Goal: Task Accomplishment & Management: Manage account settings

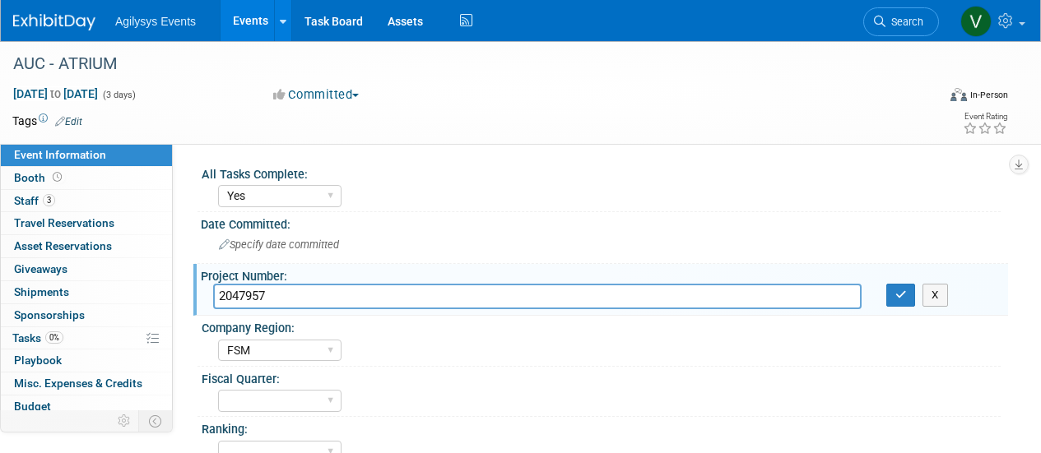
select select "Yes"
select select "FSM"
select select "Yes"
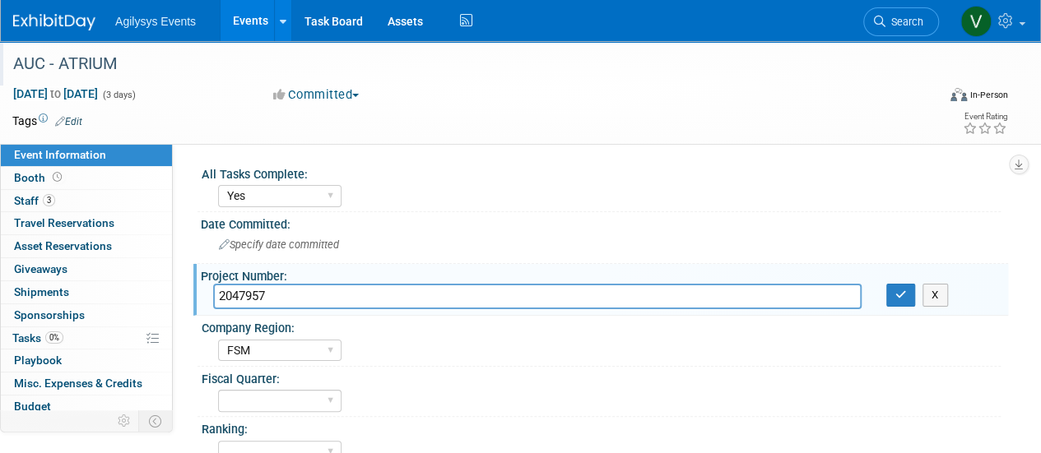
click at [70, 67] on div "AUC - ATRIUM" at bounding box center [465, 64] width 916 height 30
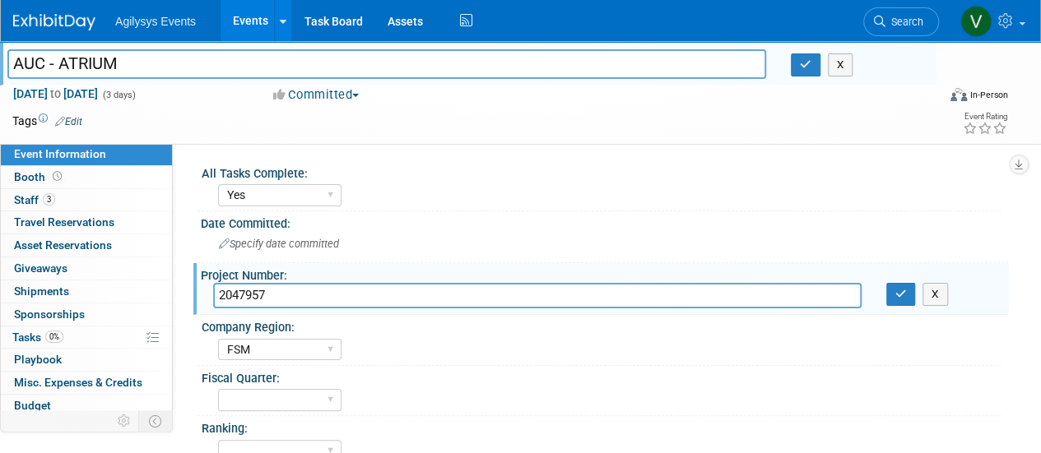
click at [17, 17] on img at bounding box center [54, 22] width 82 height 16
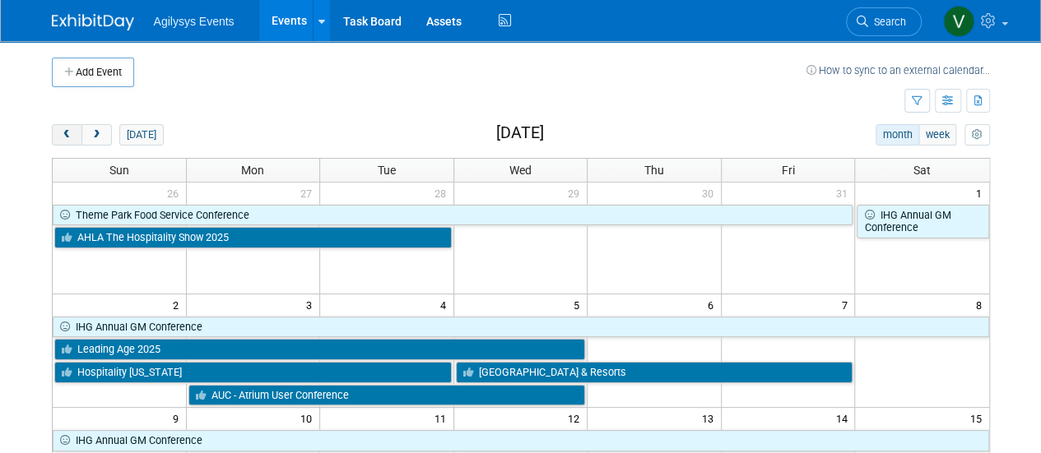
click at [71, 136] on span "prev" at bounding box center [67, 135] width 12 height 11
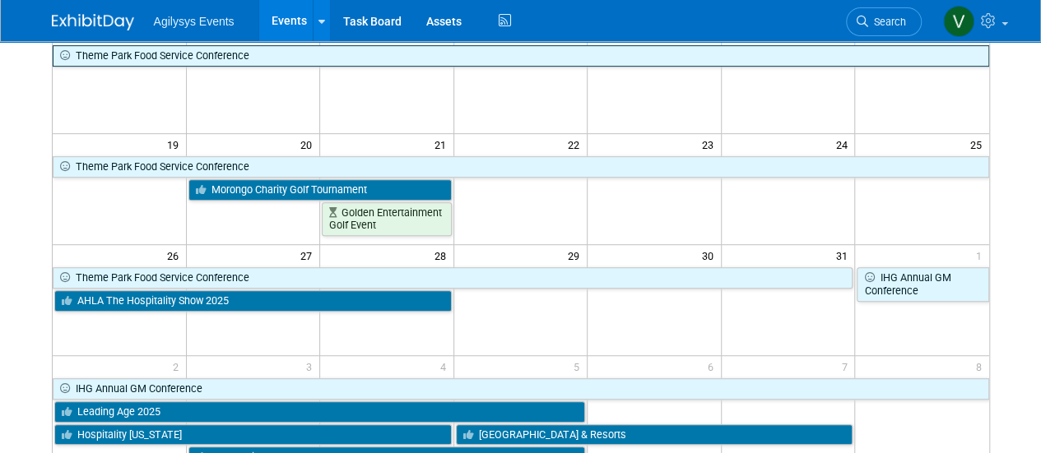
scroll to position [494, 0]
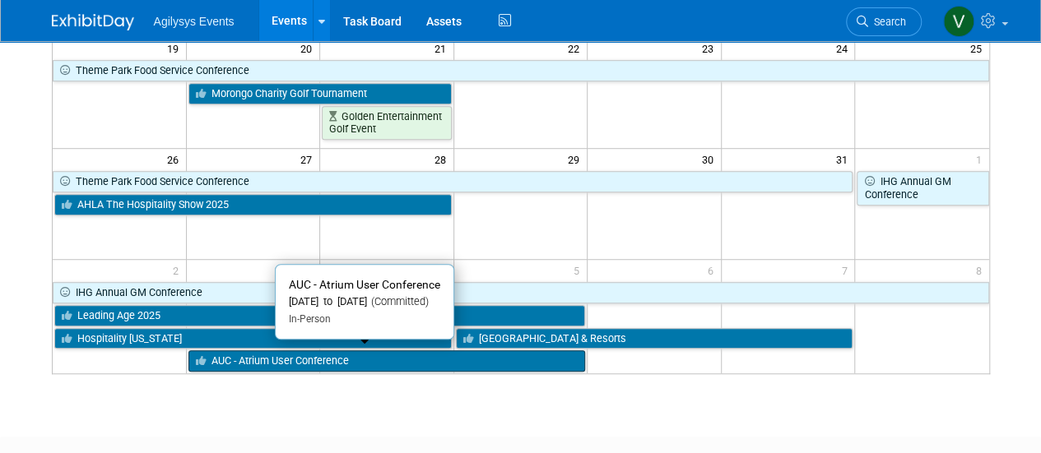
click at [255, 356] on link "AUC - Atrium User Conference" at bounding box center [386, 361] width 397 height 21
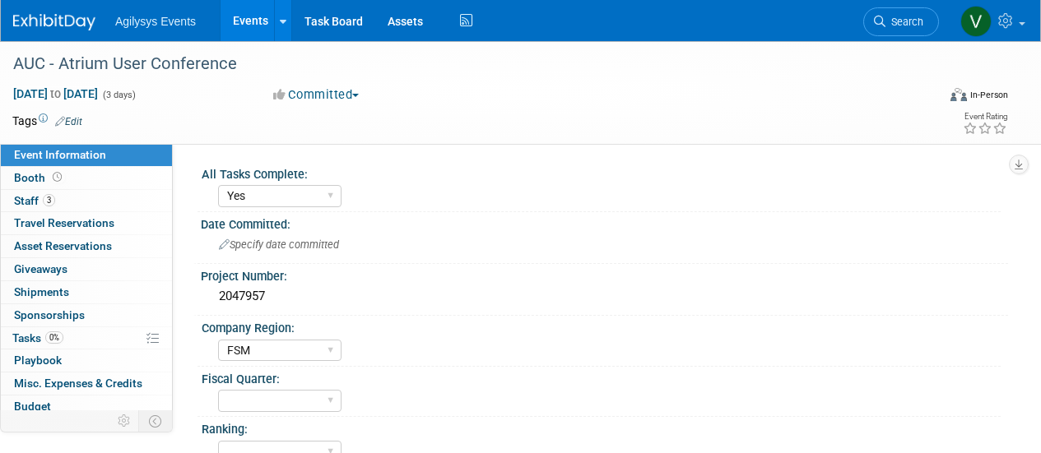
select select "Yes"
select select "FSM"
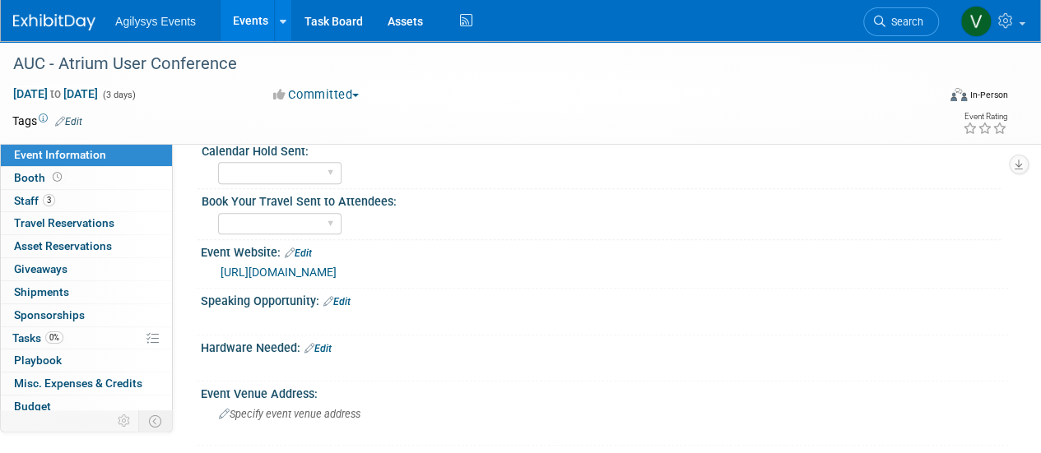
scroll to position [82, 0]
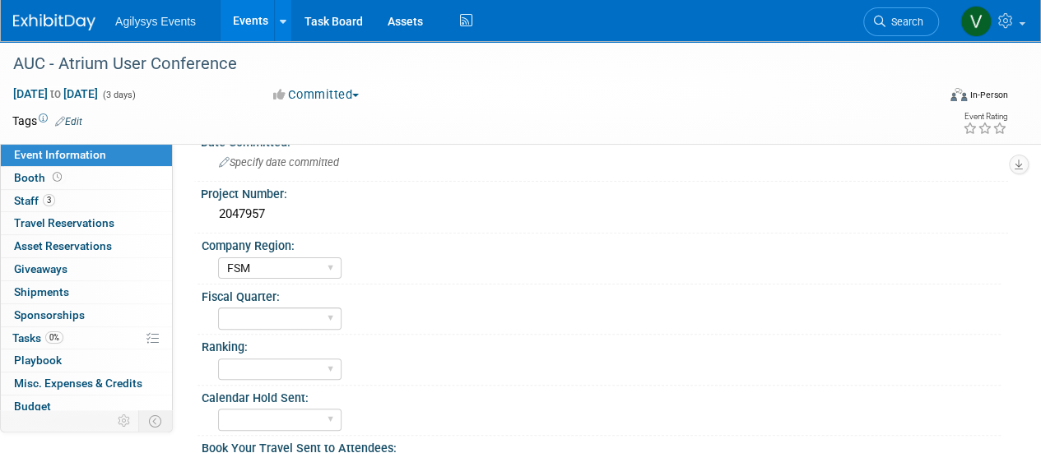
drag, startPoint x: 273, startPoint y: 213, endPoint x: 178, endPoint y: 190, distance: 98.2
click at [178, 190] on div "All Tasks Complete: Yes Date Committed: Specify date committed Project Number: …" at bounding box center [590, 232] width 835 height 340
drag, startPoint x: 238, startPoint y: 197, endPoint x: 402, endPoint y: 194, distance: 163.8
click at [402, 194] on div "Project Number:" at bounding box center [604, 192] width 807 height 21
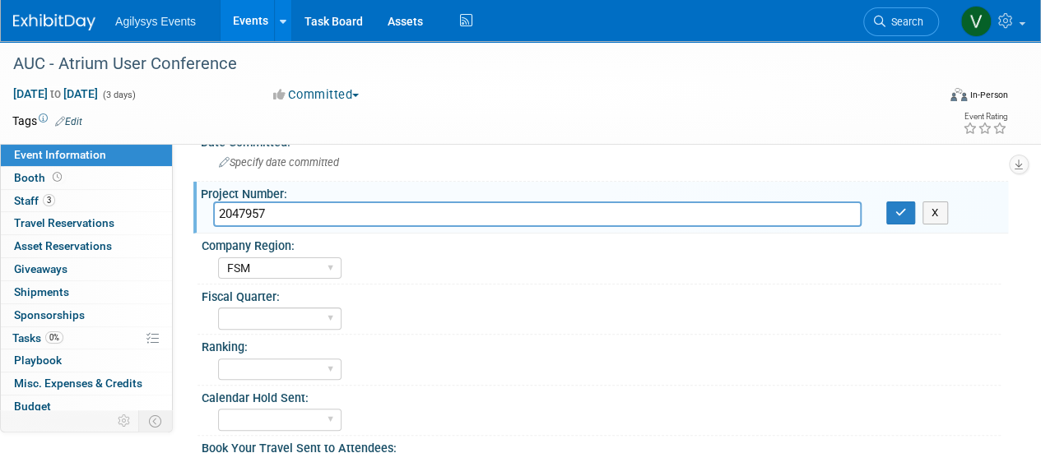
click at [328, 211] on input "2047957" at bounding box center [537, 215] width 648 height 26
drag, startPoint x: 201, startPoint y: 194, endPoint x: 275, endPoint y: 207, distance: 75.2
click at [275, 207] on div "Project Number: 2047957 2047957 X" at bounding box center [600, 208] width 815 height 52
drag, startPoint x: 279, startPoint y: 215, endPoint x: 217, endPoint y: 209, distance: 62.0
click at [217, 209] on input "2047957" at bounding box center [537, 215] width 648 height 26
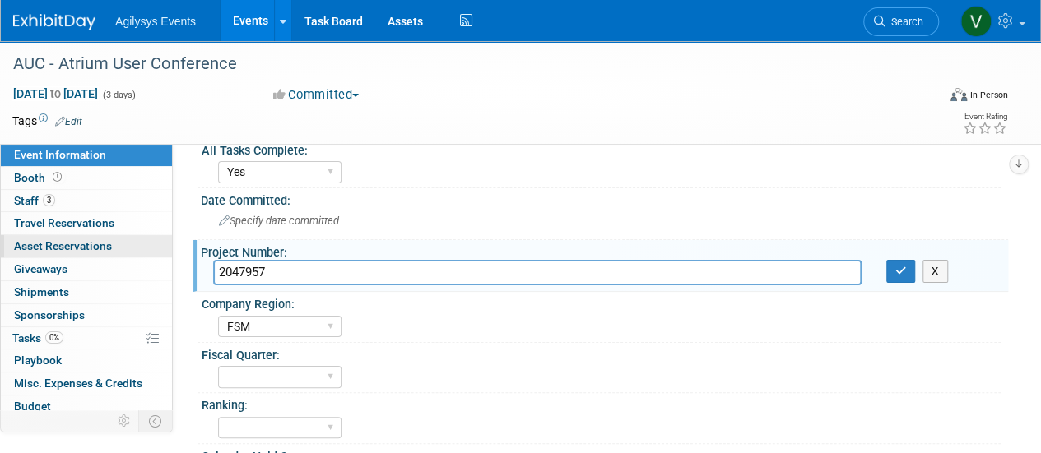
scroll to position [0, 0]
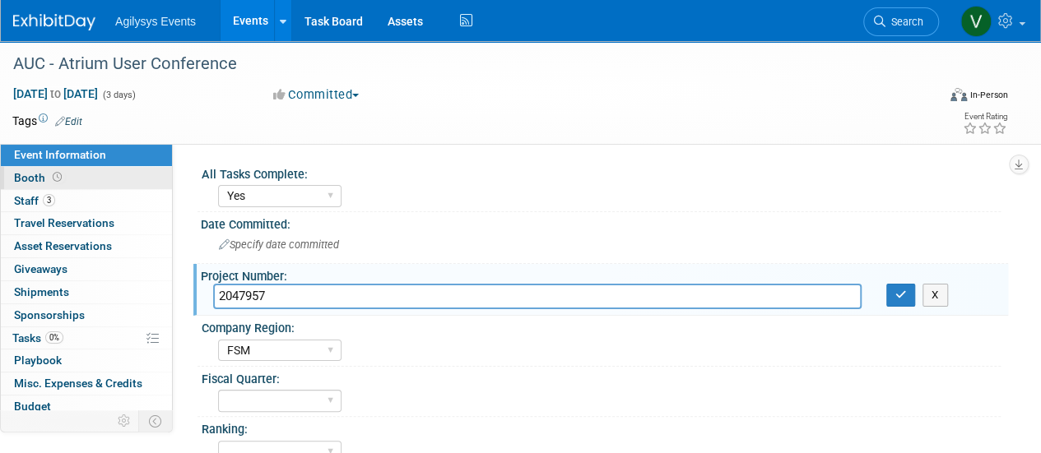
click at [41, 187] on link "Booth" at bounding box center [86, 178] width 171 height 22
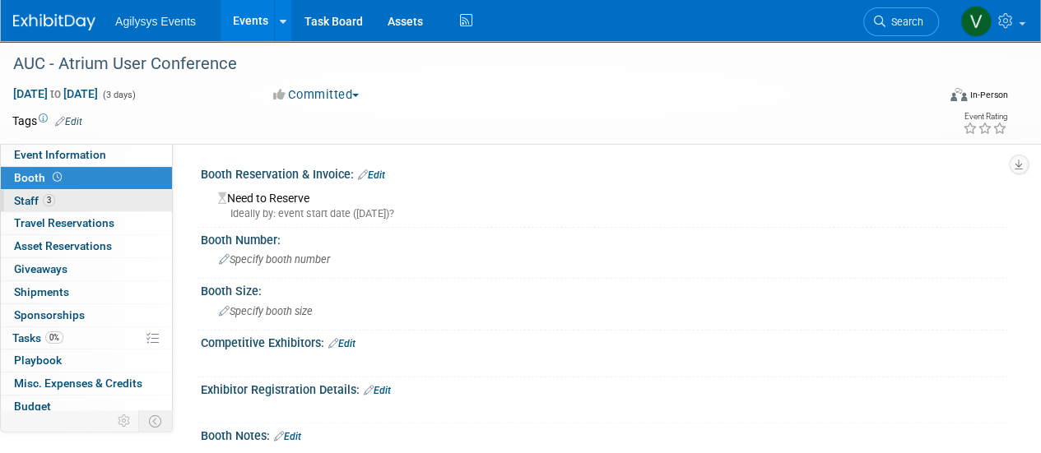
click at [58, 198] on link "3 Staff 3" at bounding box center [86, 201] width 171 height 22
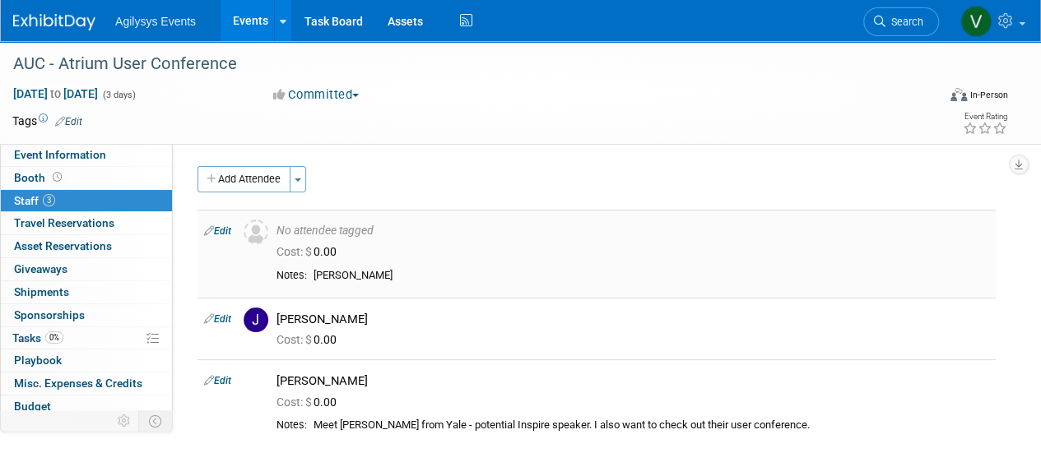
click at [223, 230] on link "Edit" at bounding box center [217, 231] width 27 height 12
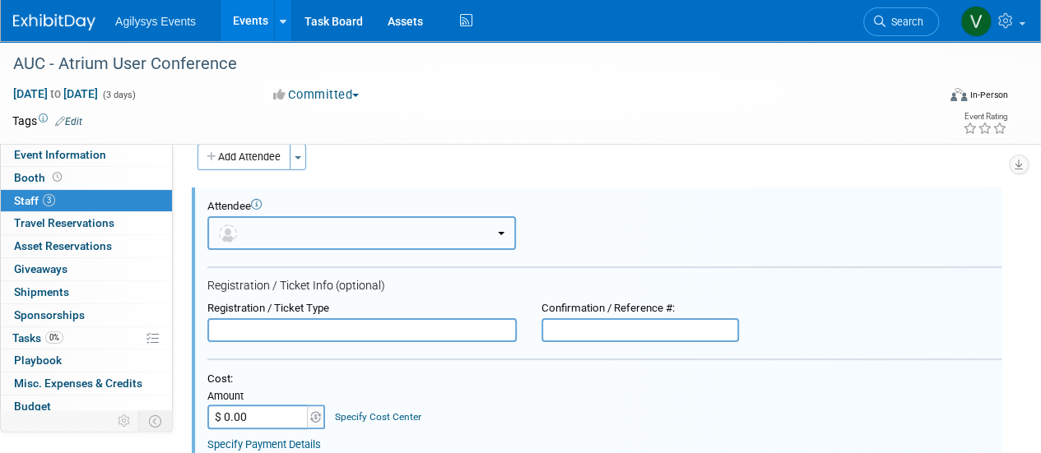
click at [313, 227] on button "button" at bounding box center [361, 233] width 309 height 34
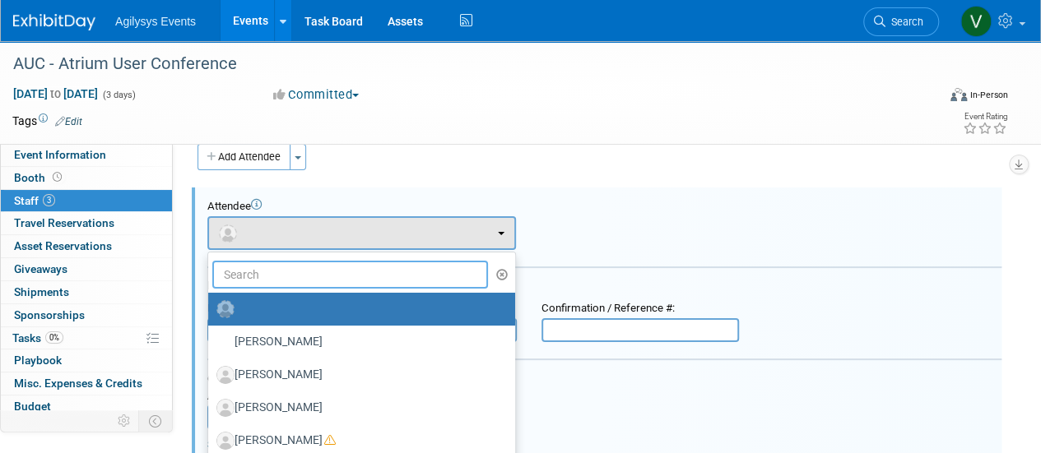
click at [235, 272] on input "text" at bounding box center [350, 275] width 276 height 28
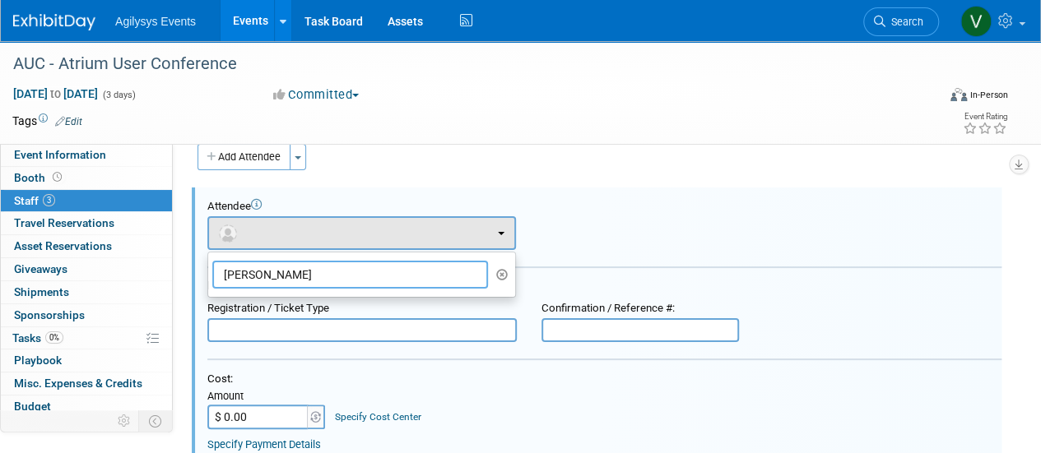
click at [358, 271] on input "gregg" at bounding box center [350, 275] width 276 height 28
drag, startPoint x: 359, startPoint y: 273, endPoint x: 216, endPoint y: 274, distance: 143.2
click at [216, 274] on input "gregg" at bounding box center [350, 275] width 276 height 28
type input "gregg"
click at [508, 269] on icon "button" at bounding box center [502, 275] width 12 height 12
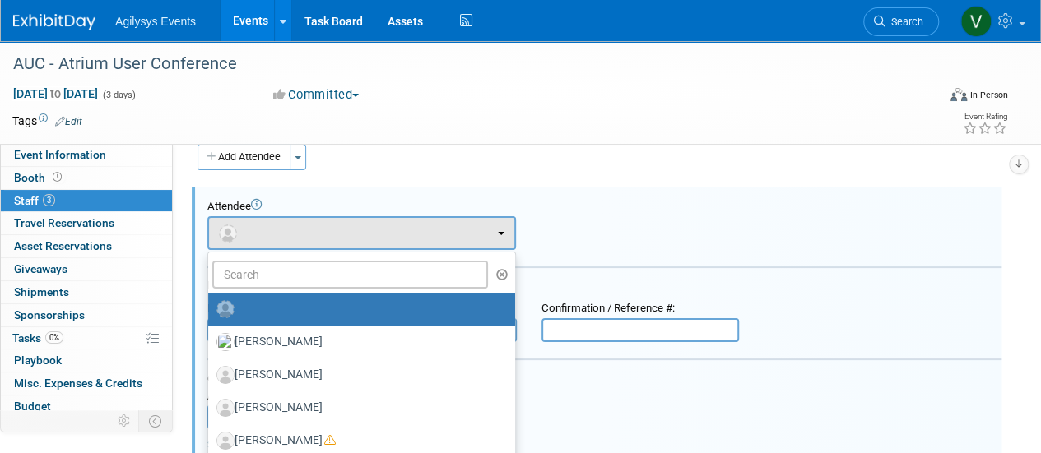
click at [701, 247] on div "Attendee <img src="https://www.exhibitday.com/Images/Unassigned-User-Icon.png" …" at bounding box center [604, 225] width 794 height 50
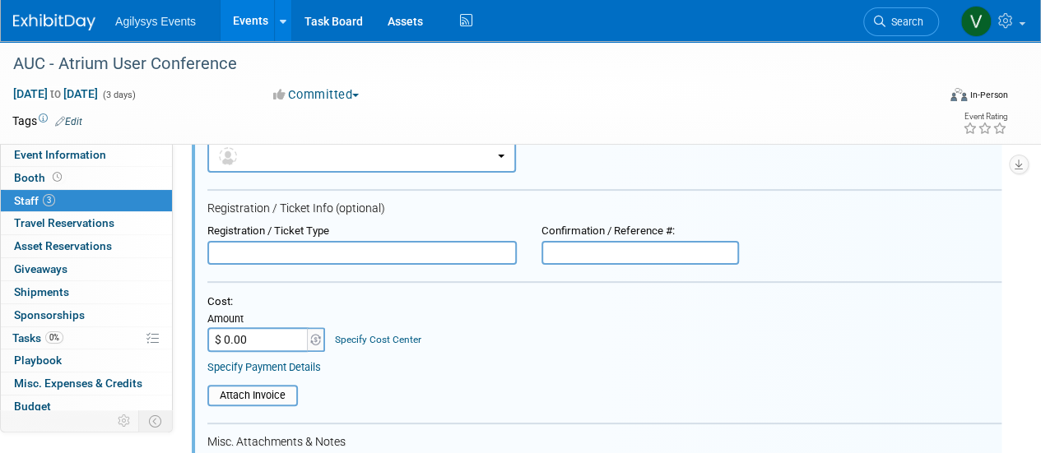
scroll to position [269, 0]
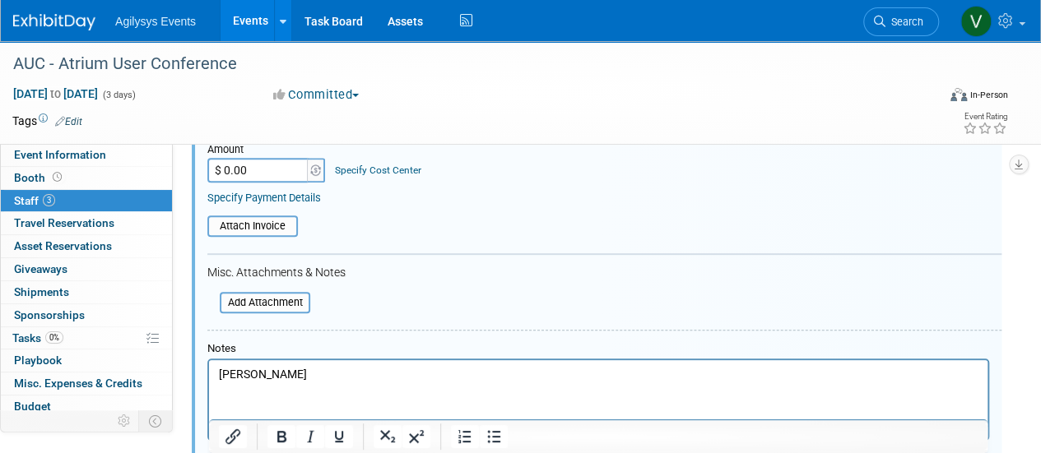
click at [242, 370] on p "[PERSON_NAME]" at bounding box center [599, 375] width 760 height 16
click at [453, 297] on form "Attendee <img src="https://www.exhibitday.com/Images/Unassigned-User-Icon.png" …" at bounding box center [604, 231] width 794 height 557
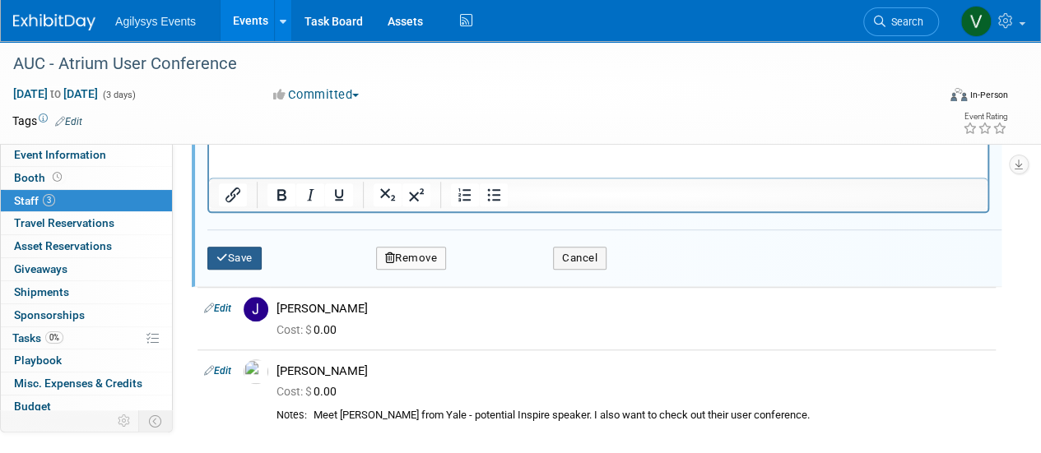
click at [224, 249] on button "Save" at bounding box center [234, 258] width 54 height 23
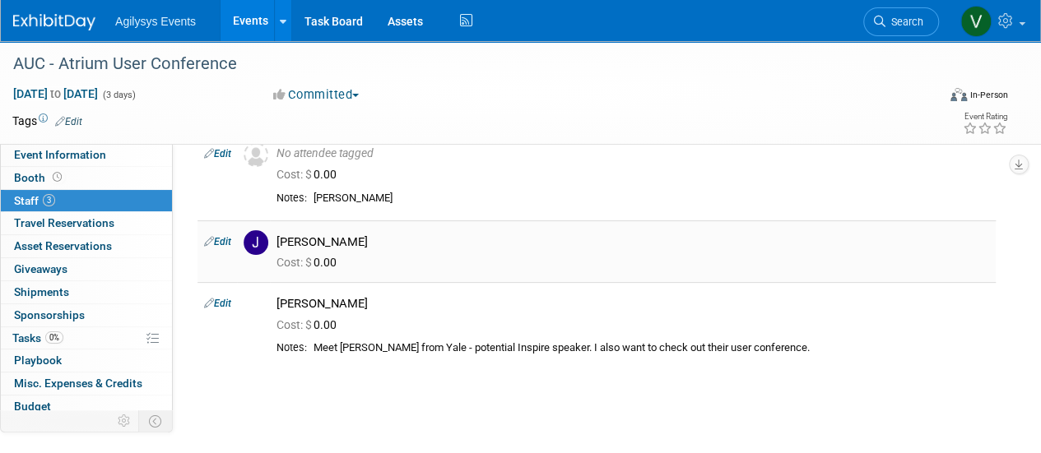
scroll to position [0, 0]
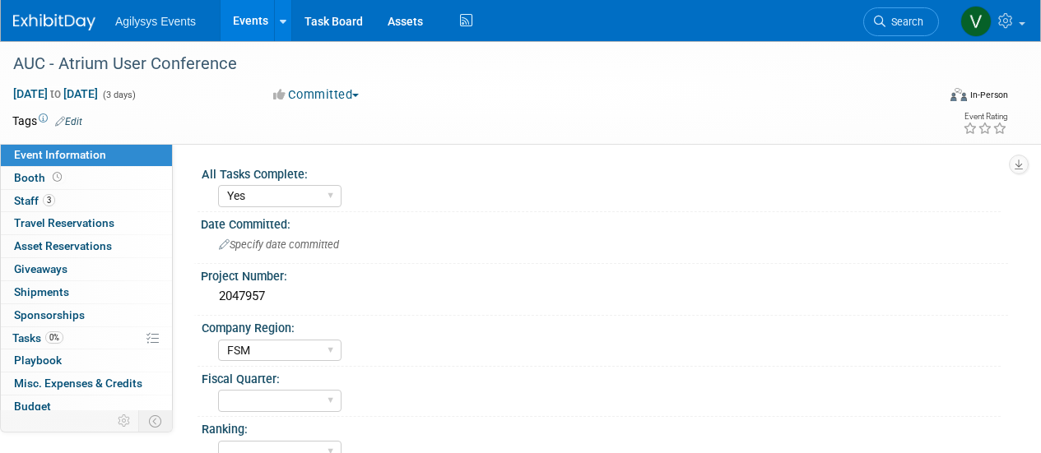
select select "Yes"
select select "FSM"
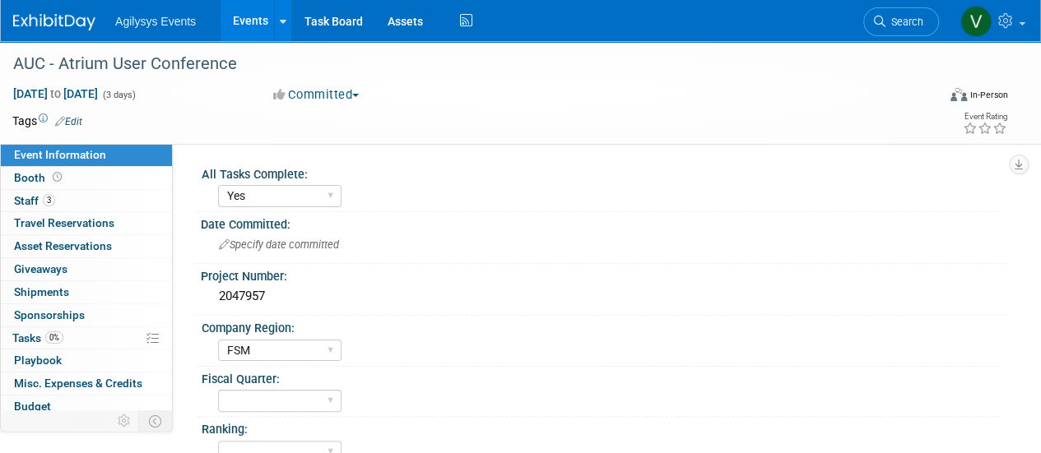
scroll to position [329, 0]
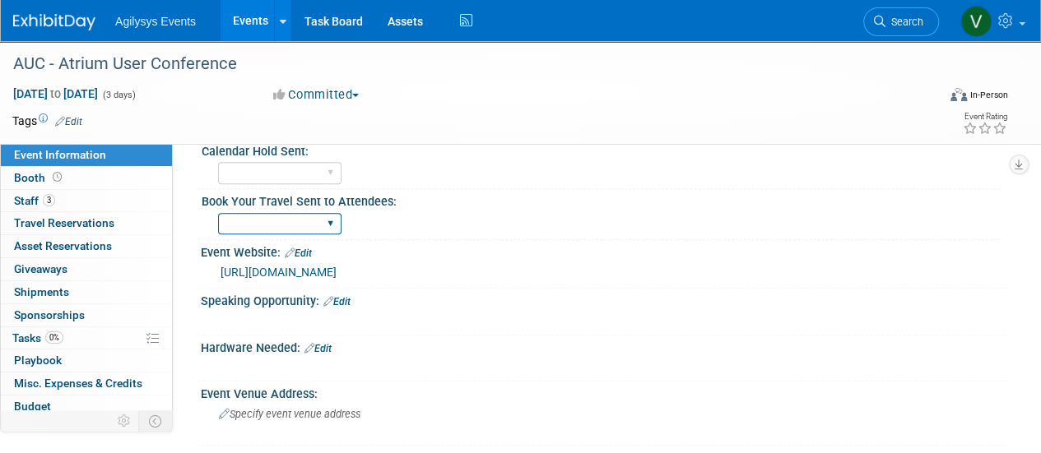
click at [263, 228] on select "Yes" at bounding box center [279, 224] width 123 height 22
select select "Yes"
click at [218, 213] on select "Yes" at bounding box center [279, 224] width 123 height 22
click at [267, 182] on div "Yes" at bounding box center [279, 173] width 123 height 30
drag, startPoint x: 272, startPoint y: 170, endPoint x: 271, endPoint y: 179, distance: 9.1
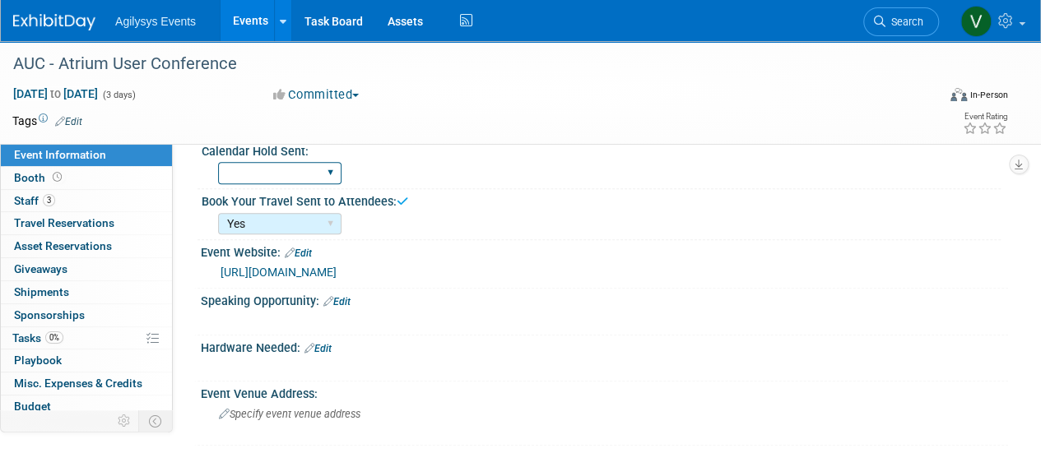
click at [272, 170] on select "Yes" at bounding box center [279, 173] width 123 height 22
select select "Yes"
click at [218, 162] on select "Yes" at bounding box center [279, 173] width 123 height 22
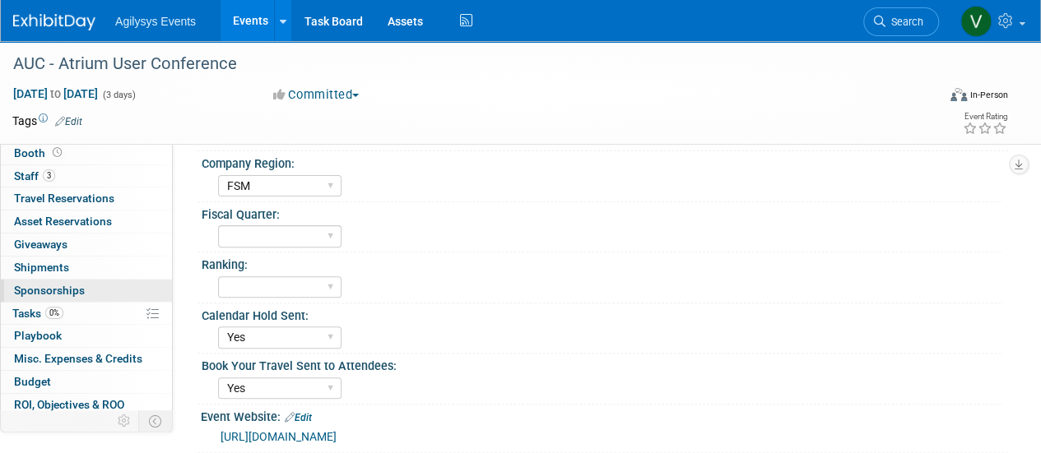
scroll to position [0, 0]
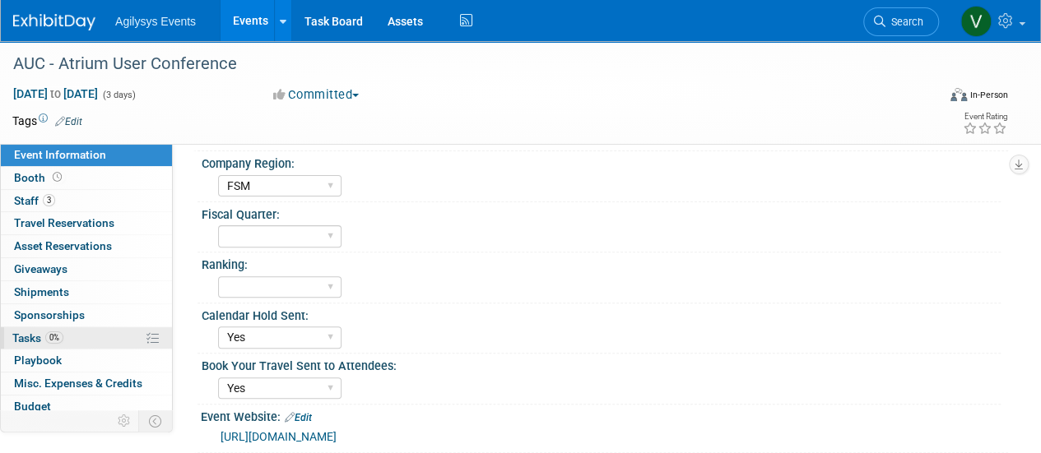
click at [53, 334] on span "0%" at bounding box center [54, 338] width 18 height 12
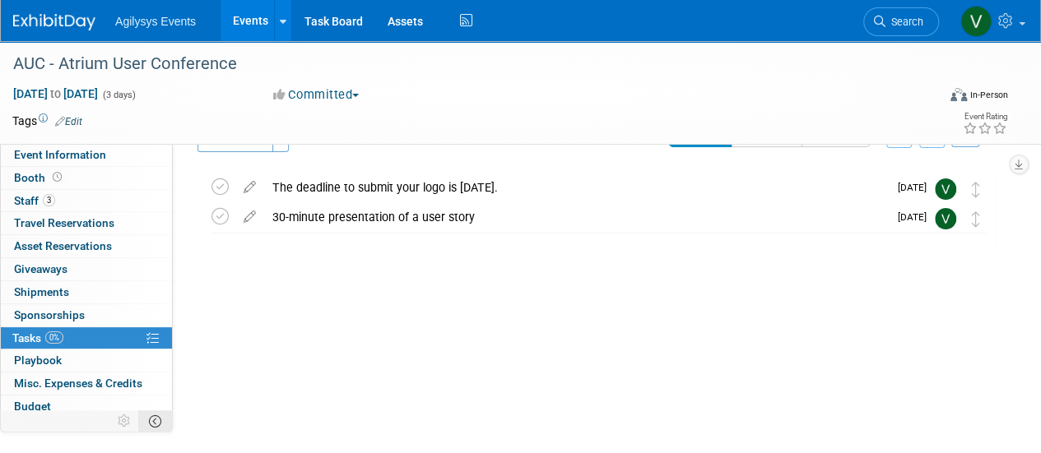
scroll to position [63, 0]
